Goal: Task Accomplishment & Management: Manage account settings

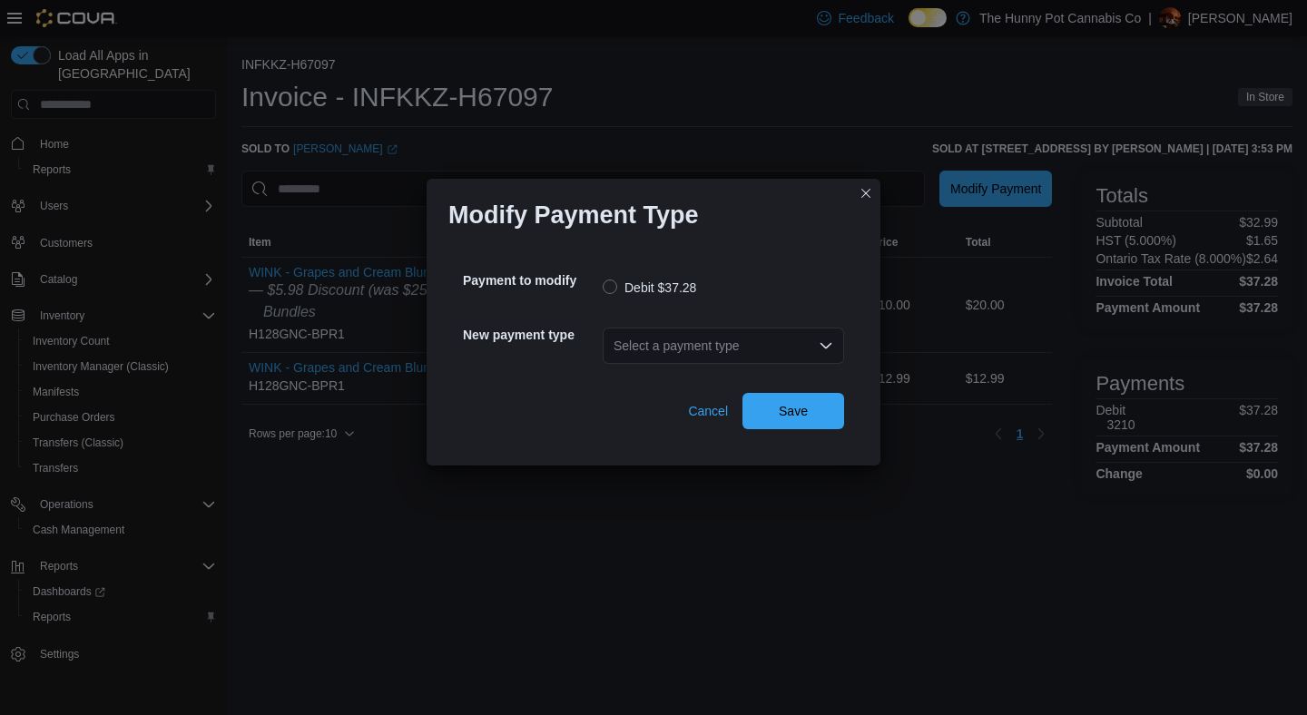
click at [727, 338] on div "Select a payment type" at bounding box center [723, 346] width 241 height 36
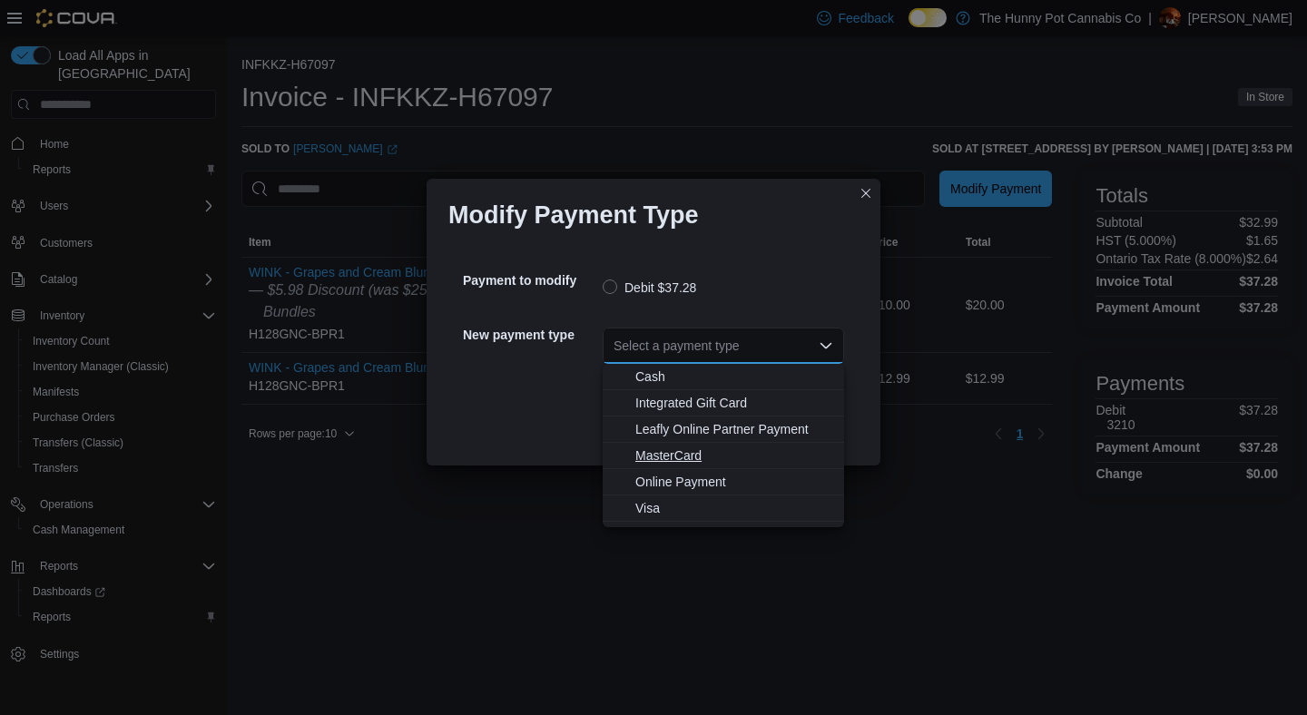
click at [673, 448] on span "MasterCard" at bounding box center [734, 456] width 198 height 18
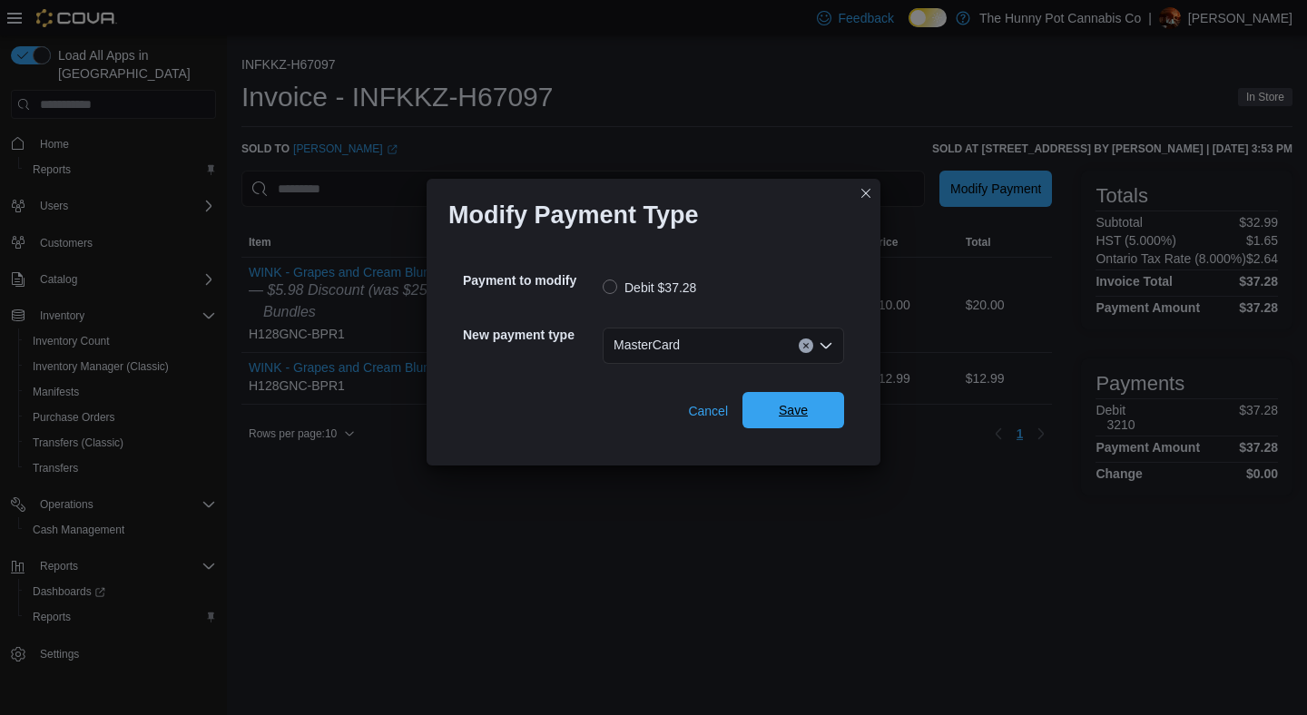
click at [777, 410] on span "Save" at bounding box center [793, 410] width 80 height 36
